Goal: Task Accomplishment & Management: Use online tool/utility

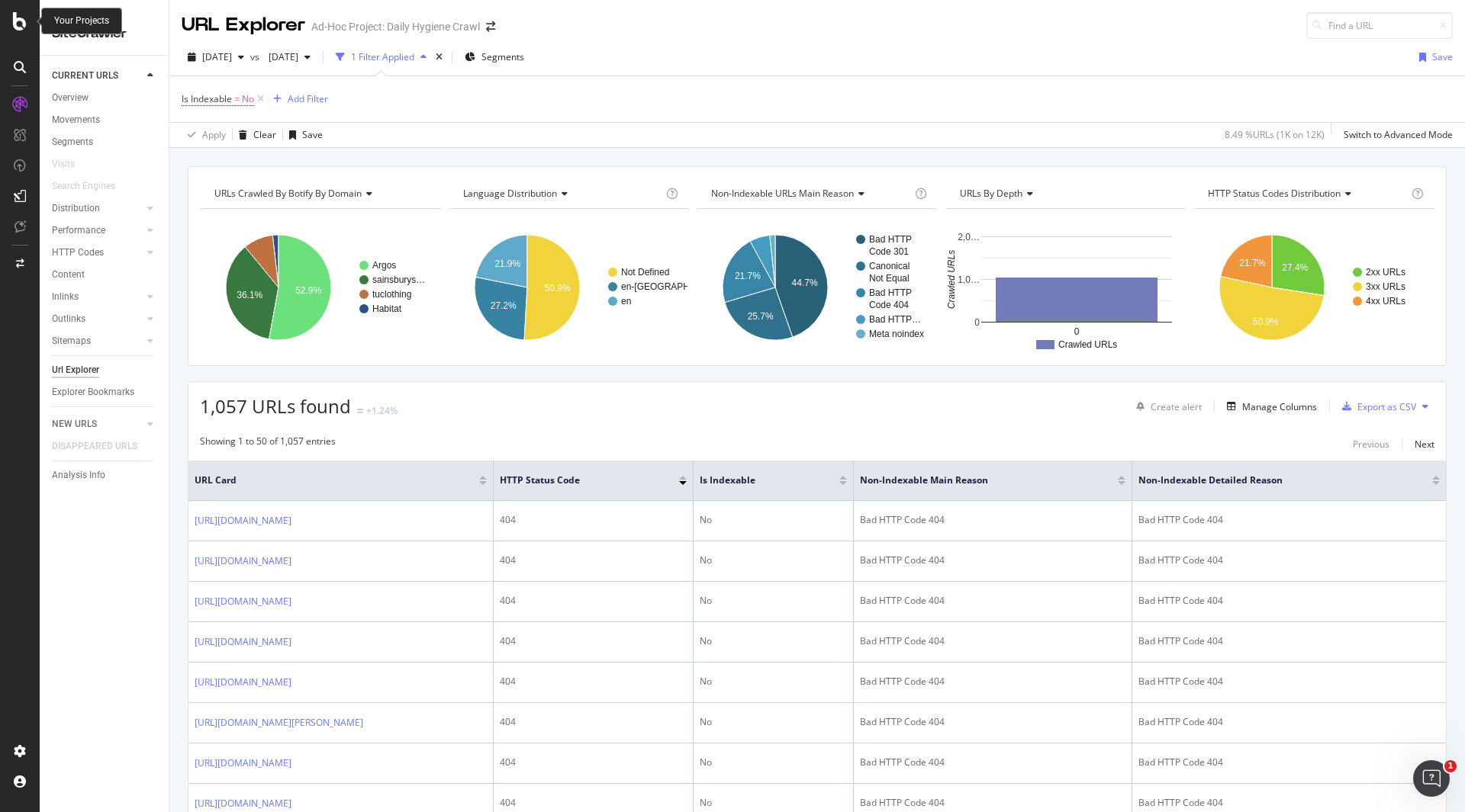
click at [12, 20] on div at bounding box center [20, 22] width 37 height 18
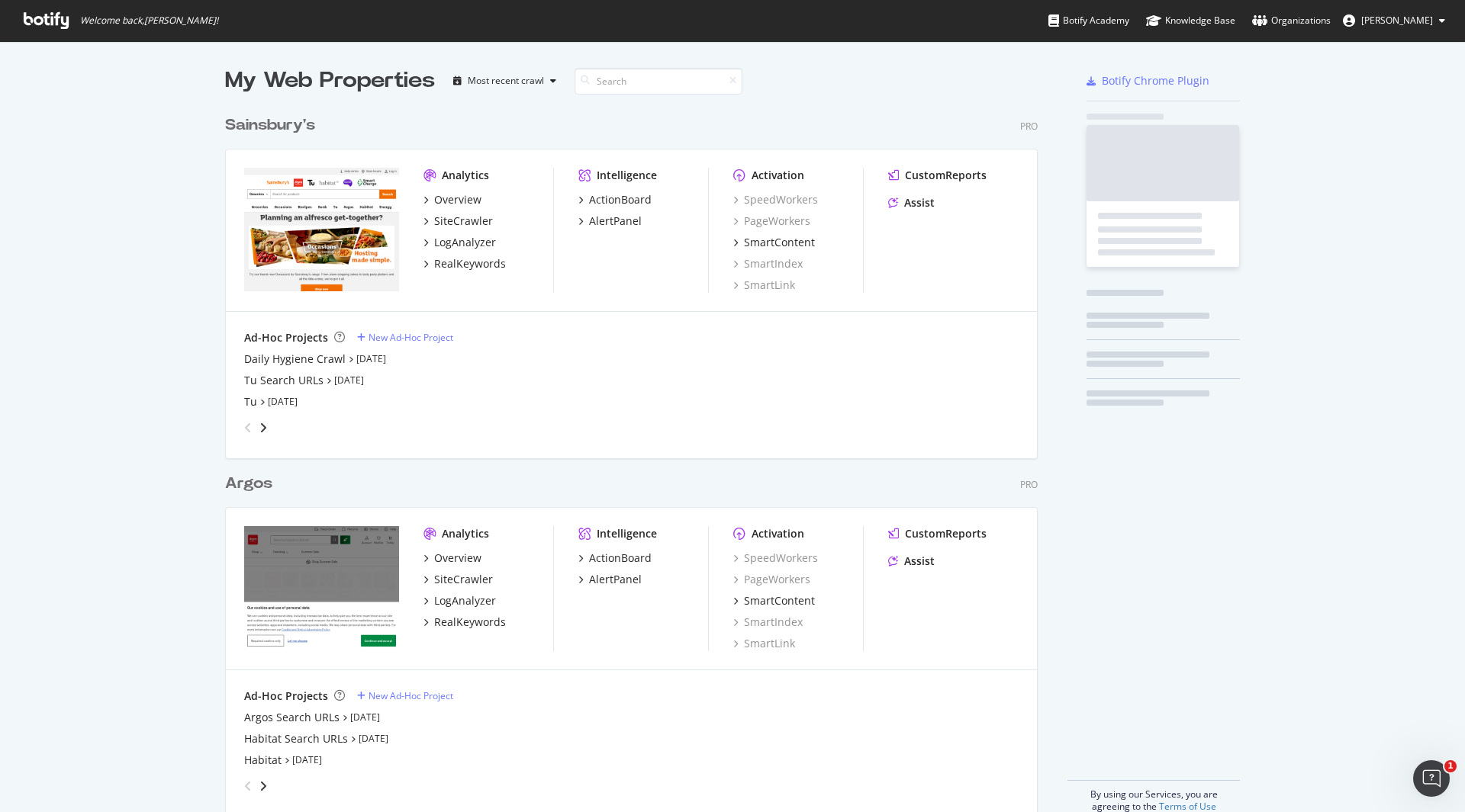
scroll to position [801, 1442]
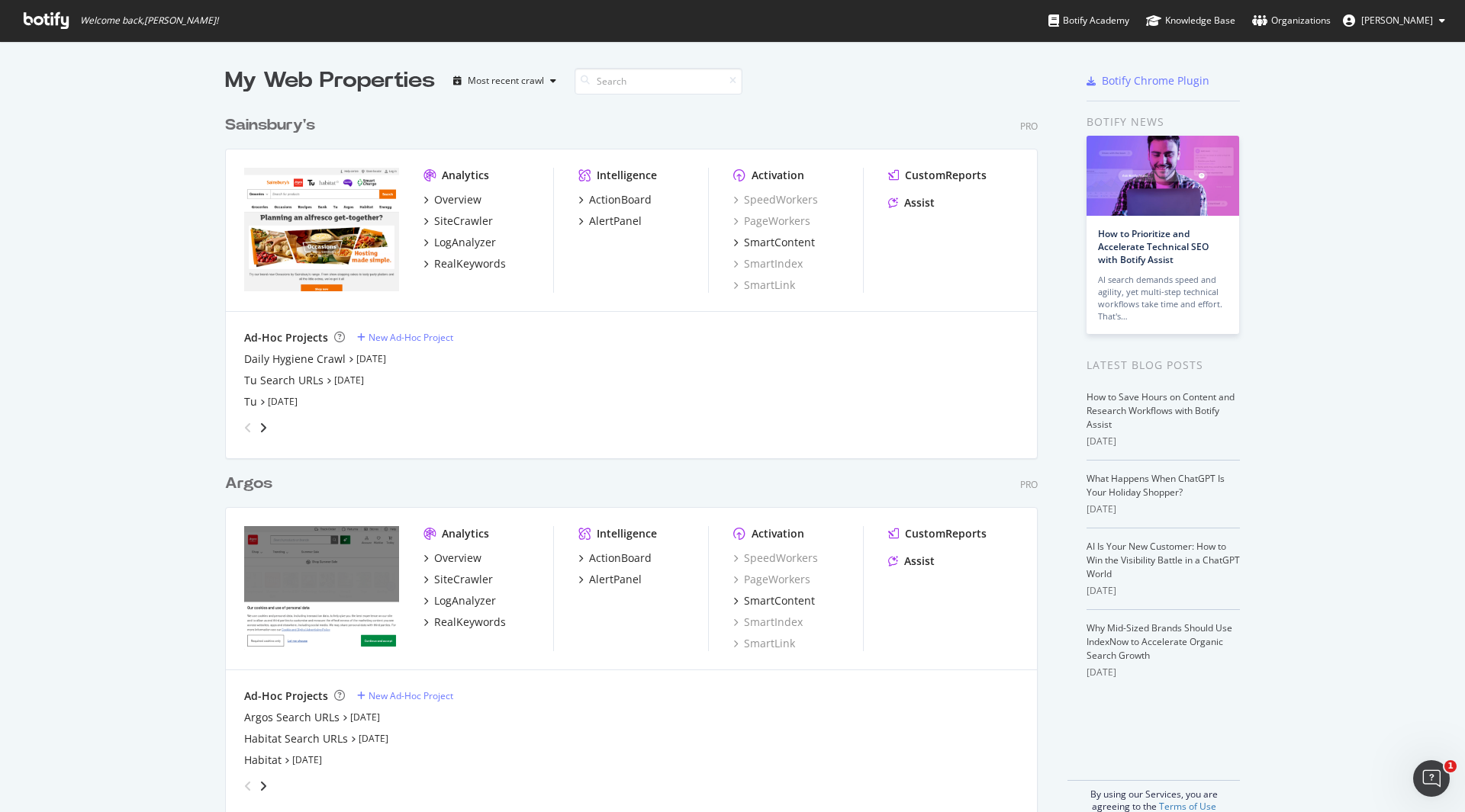
click at [1311, 147] on div "My Web Properties Most recent crawl Sainsbury's Pro Analytics Overview SiteCraw…" at bounding box center [732, 439] width 1465 height 796
drag, startPoint x: 437, startPoint y: 176, endPoint x: 522, endPoint y: 179, distance: 85.1
click at [522, 179] on div "Analytics" at bounding box center [487, 175] width 129 height 15
click at [556, 337] on div "Ad-Hoc Projects New Ad-Hoc Project" at bounding box center [631, 338] width 775 height 15
click at [472, 243] on div "LogAnalyzer" at bounding box center [465, 242] width 62 height 15
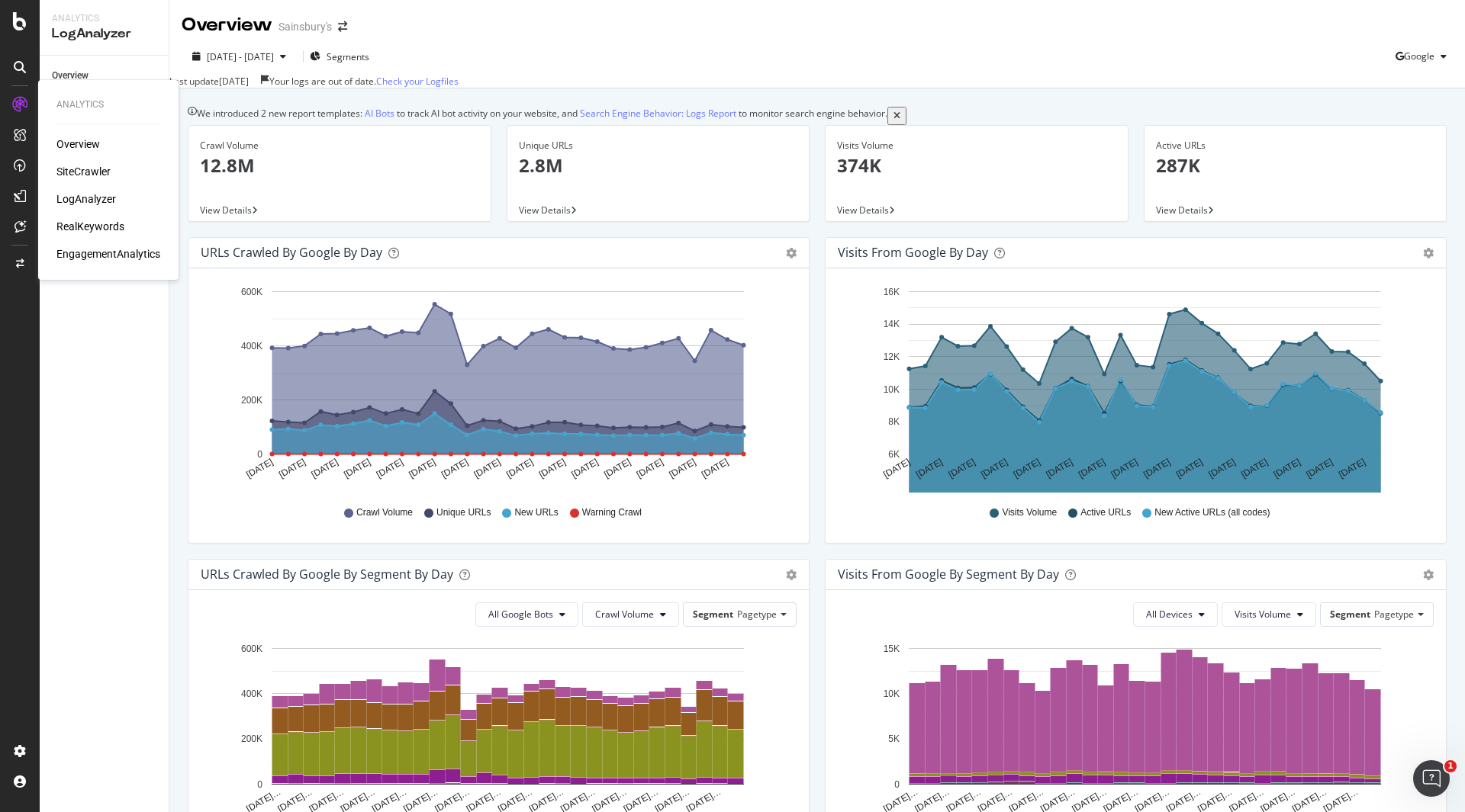
click at [76, 173] on div "SiteCrawler" at bounding box center [83, 171] width 54 height 15
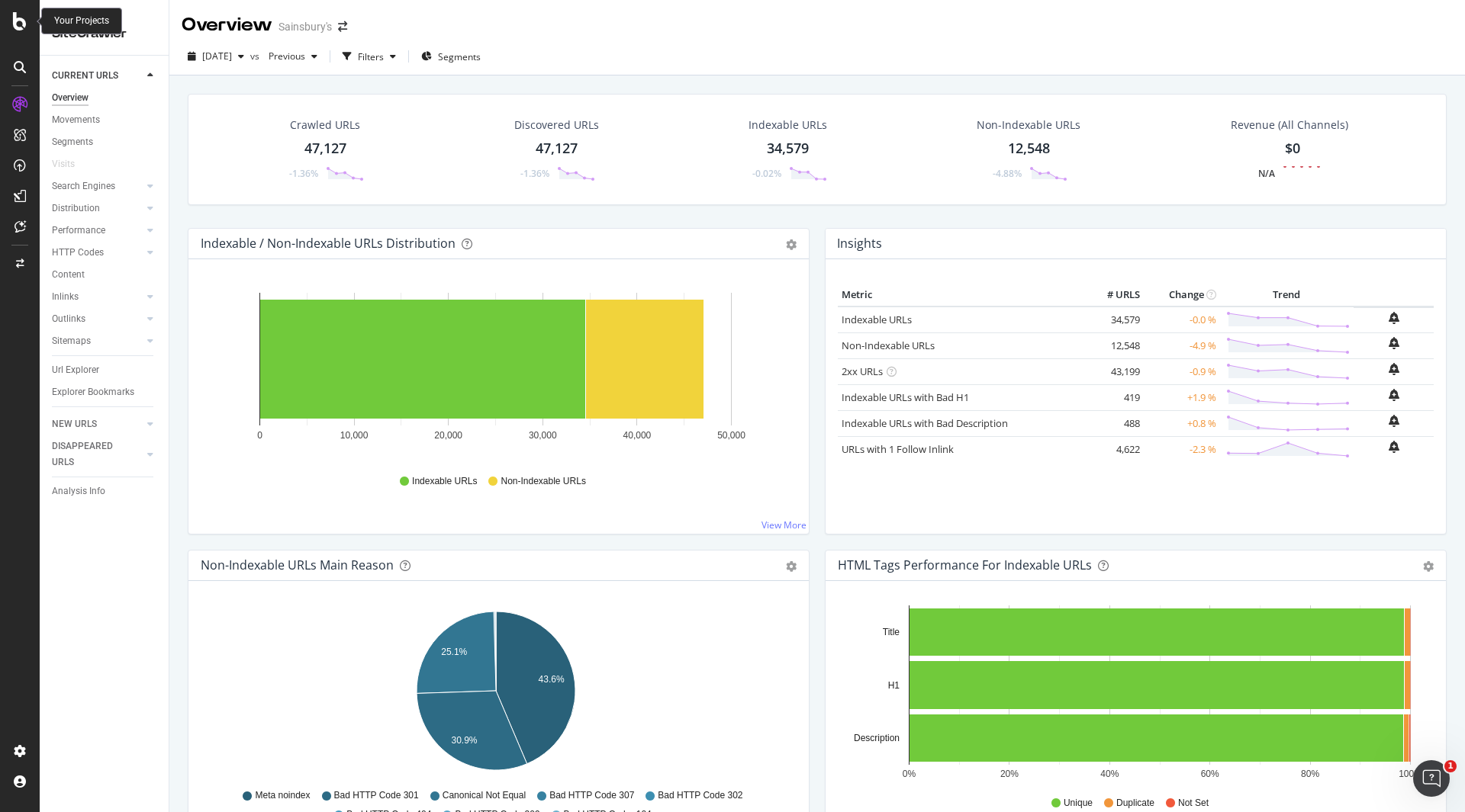
click at [24, 16] on icon at bounding box center [20, 22] width 13 height 18
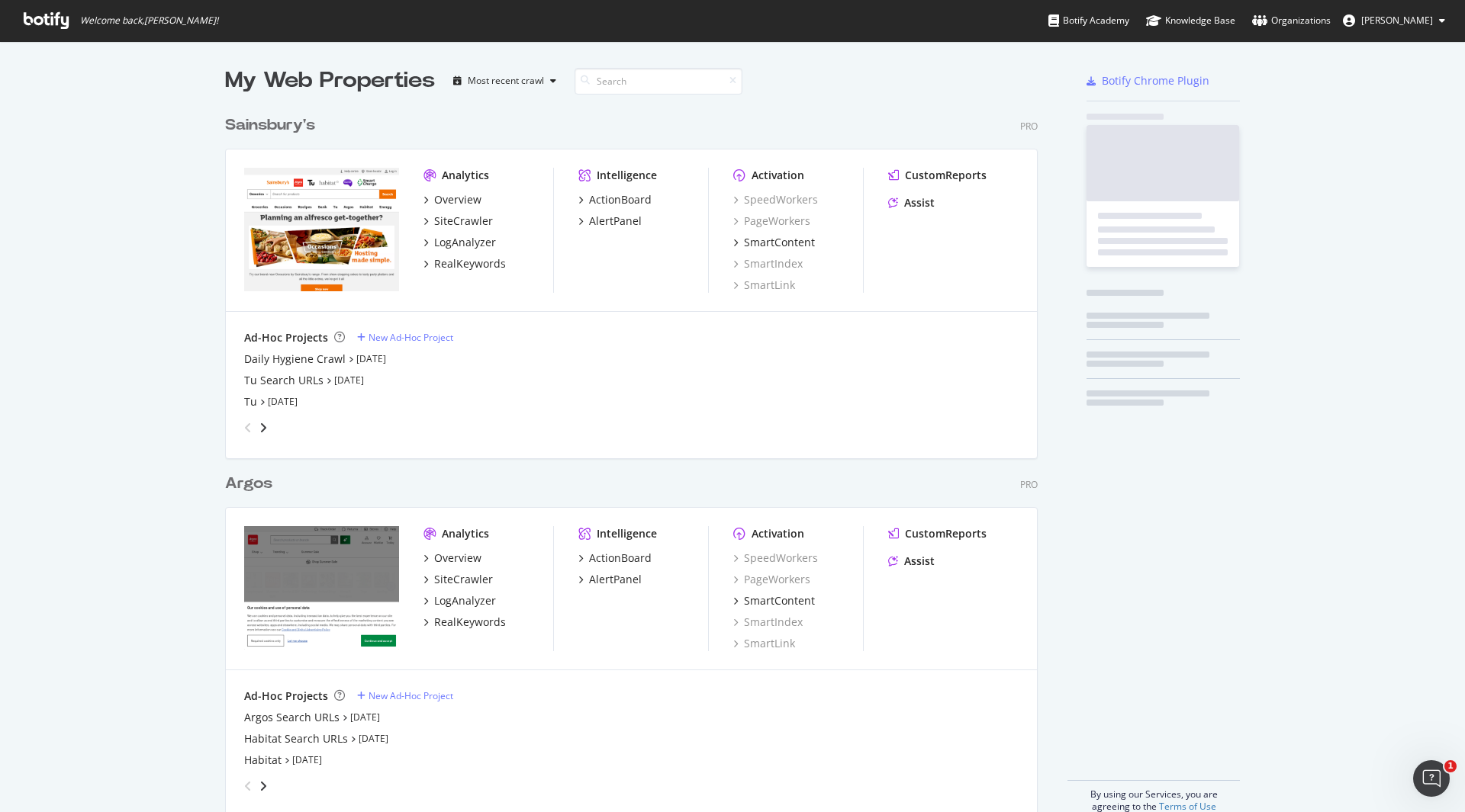
scroll to position [801, 1442]
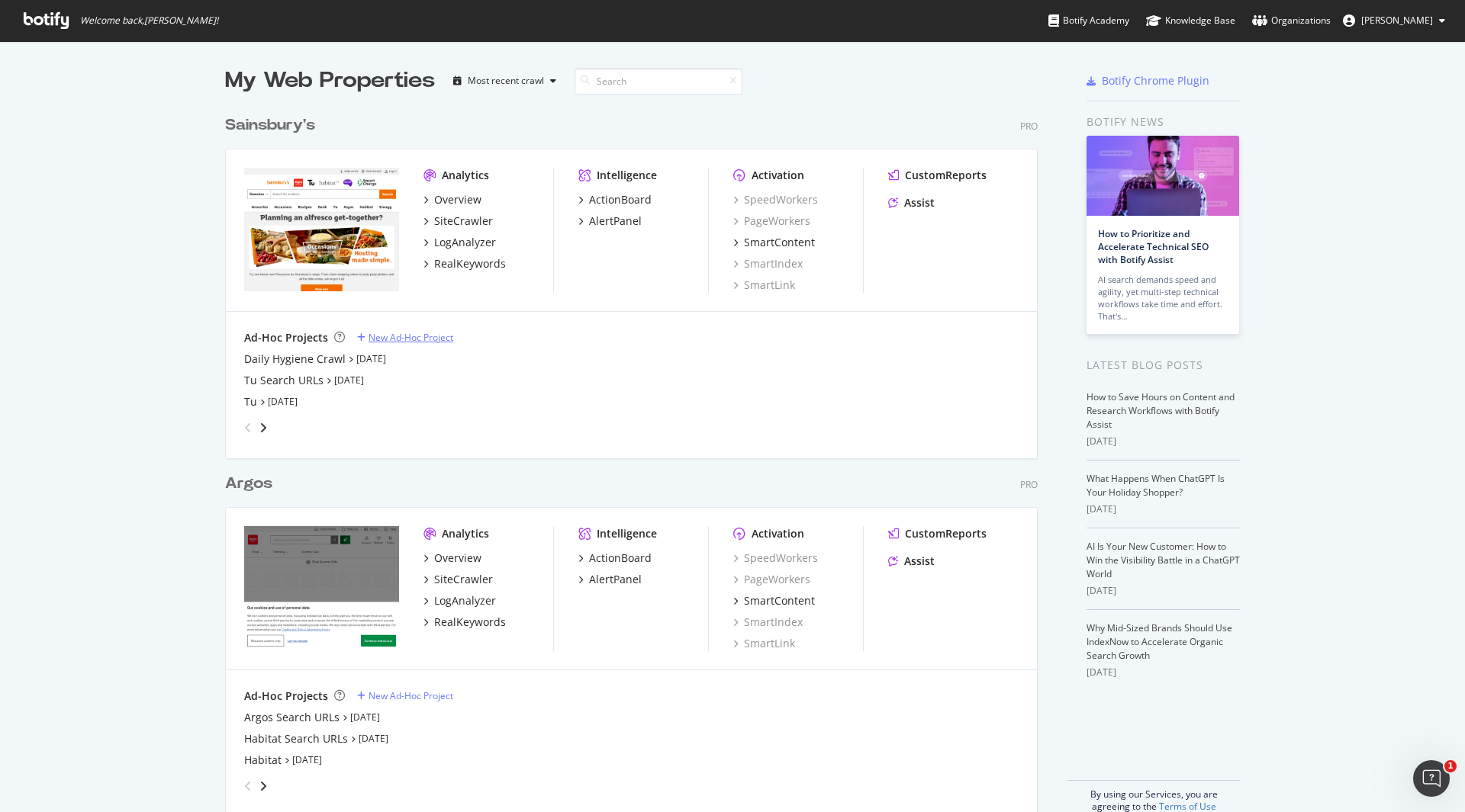
click at [417, 340] on div "New Ad-Hoc Project" at bounding box center [410, 338] width 84 height 13
